Goal: Task Accomplishment & Management: Manage account settings

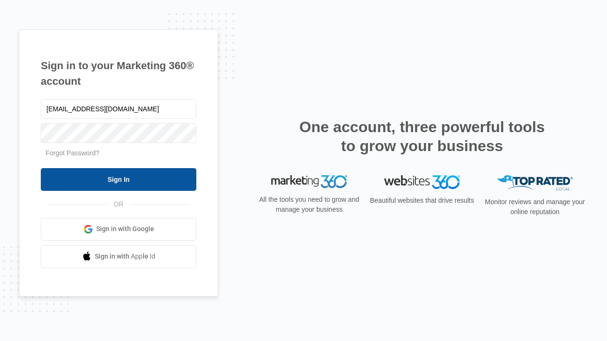
click at [119, 179] on input "Sign In" at bounding box center [119, 179] width 156 height 23
